Goal: Task Accomplishment & Management: Use online tool/utility

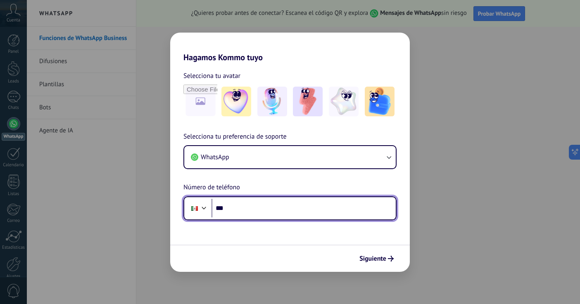
click at [288, 211] on input "***" at bounding box center [303, 208] width 184 height 19
type input "**********"
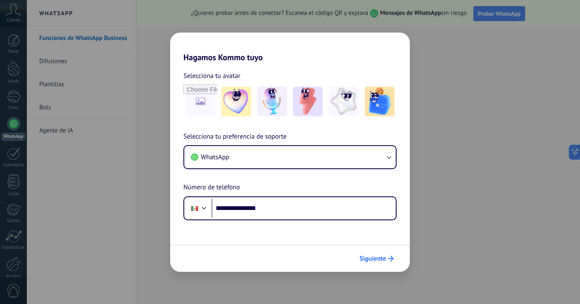
click at [387, 259] on span "Siguiente" at bounding box center [376, 259] width 34 height 6
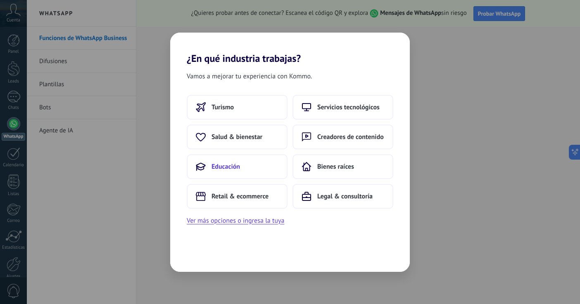
click at [260, 165] on button "Educación" at bounding box center [237, 166] width 101 height 25
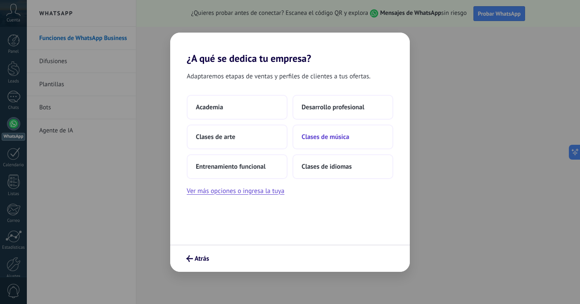
click at [325, 135] on span "Clases de música" at bounding box center [326, 137] width 48 height 8
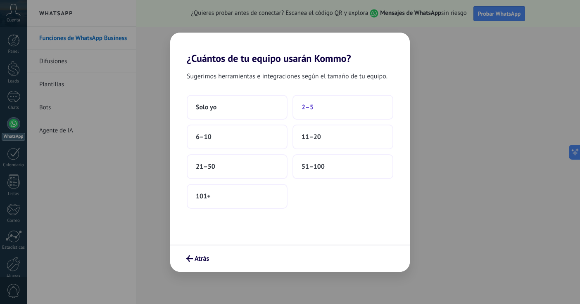
click at [314, 106] on button "2–5" at bounding box center [342, 107] width 101 height 25
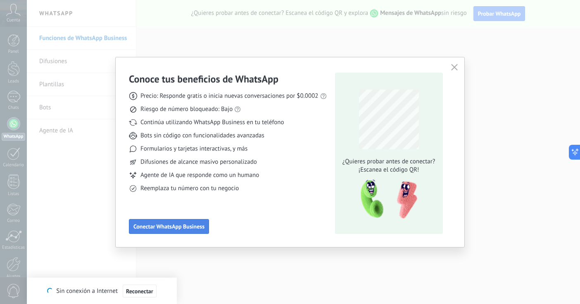
click at [202, 228] on span "Conectar WhatsApp Business" at bounding box center [168, 227] width 71 height 6
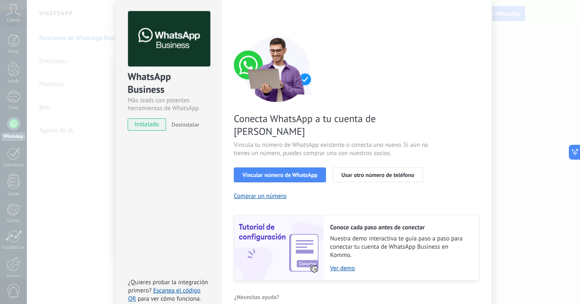
scroll to position [34, 0]
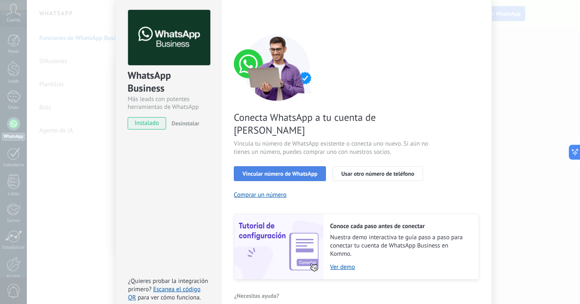
click at [309, 171] on span "Vincular número de WhatsApp" at bounding box center [279, 174] width 75 height 6
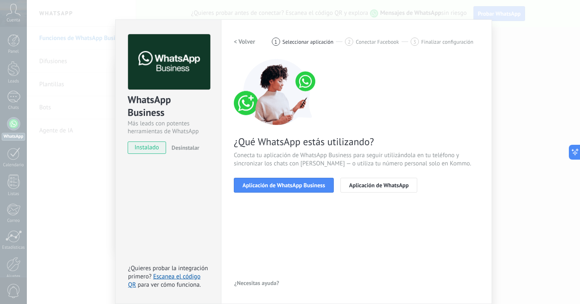
click at [240, 43] on h2 "< Volver" at bounding box center [244, 42] width 21 height 8
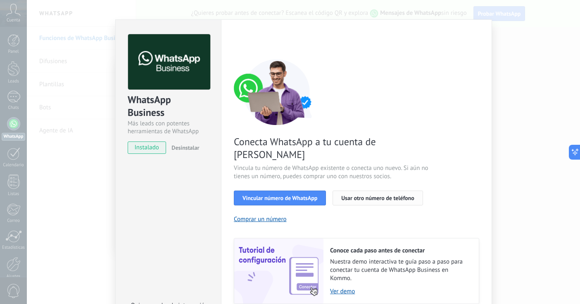
click at [403, 195] on span "Usar otro número de teléfono" at bounding box center [377, 198] width 73 height 6
click at [131, 228] on div "WhatsApp Business Más leads con potentes herramientas de WhatsApp instalado Des…" at bounding box center [168, 180] width 106 height 322
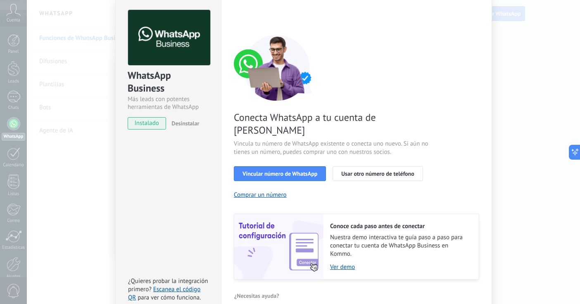
scroll to position [0, 0]
